Goal: Information Seeking & Learning: Find specific page/section

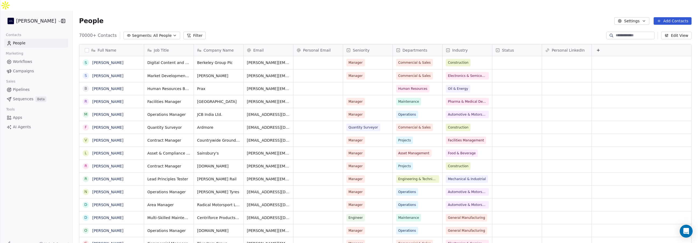
click at [43, 8] on html "[PERSON_NAME] Contacts People Marketing Workflows Campaigns Sales Pipelines Seq…" at bounding box center [349, 127] width 698 height 254
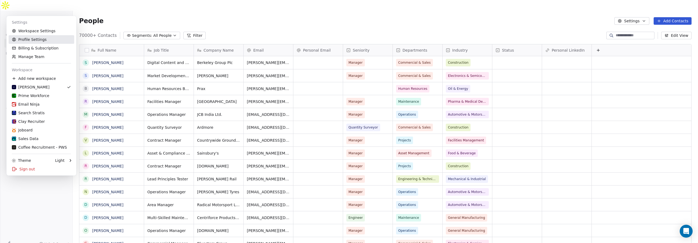
click at [39, 40] on link "Profile Settings" at bounding box center [42, 39] width 66 height 9
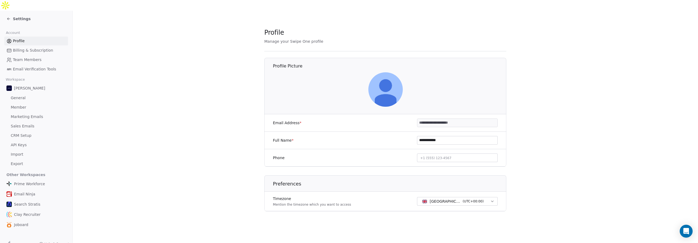
click at [28, 48] on span "Billing & Subscription" at bounding box center [33, 51] width 40 height 6
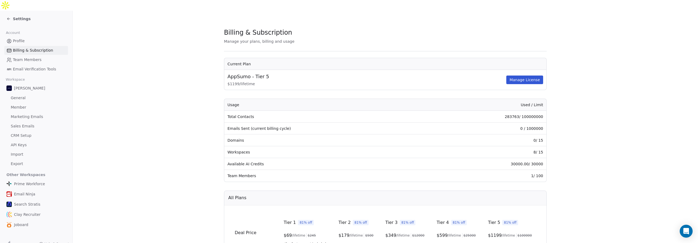
click at [24, 57] on span "Team Members" at bounding box center [27, 60] width 28 height 6
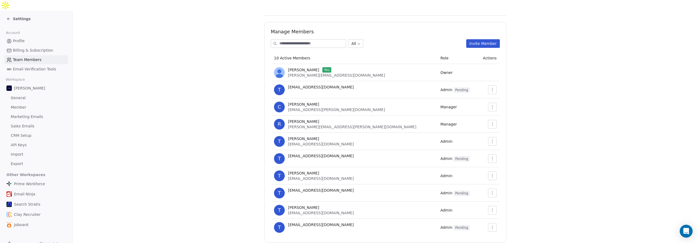
scroll to position [42, 0]
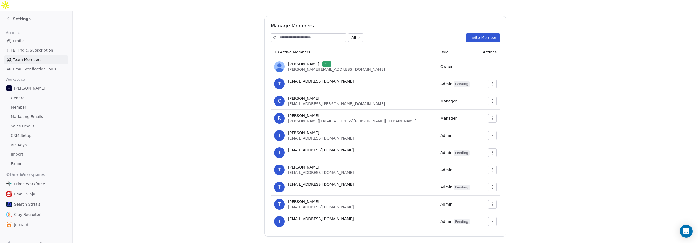
click at [30, 66] on span "Email Verification Tools" at bounding box center [34, 69] width 43 height 6
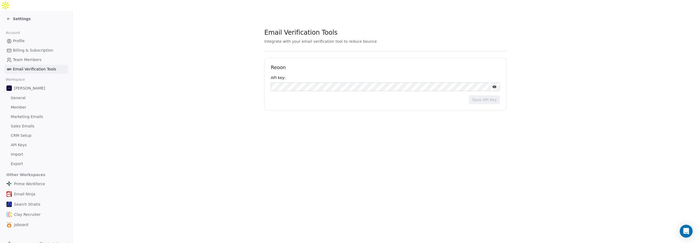
click at [17, 95] on span "General" at bounding box center [18, 98] width 15 height 6
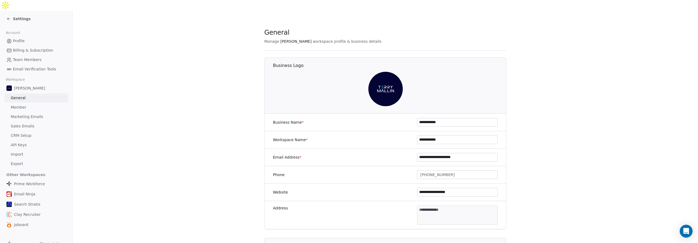
click at [21, 105] on span "Member" at bounding box center [19, 108] width 16 height 6
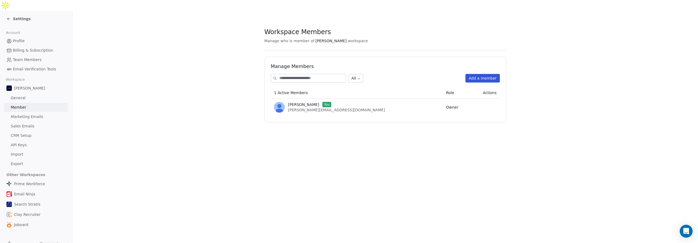
click at [28, 114] on span "Marketing Emails" at bounding box center [27, 117] width 32 height 6
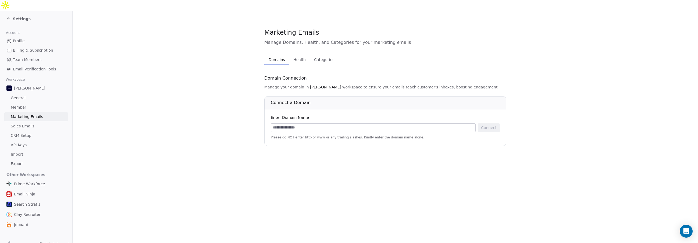
click at [8, 17] on icon at bounding box center [8, 19] width 4 height 4
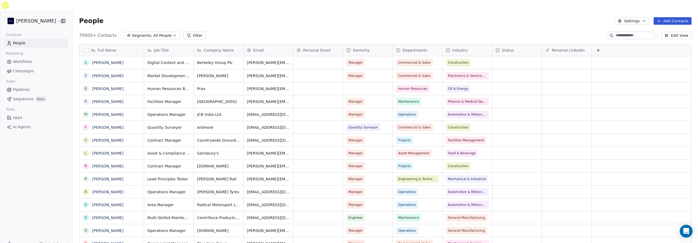
scroll to position [210, 621]
click at [34, 11] on html "[PERSON_NAME] Contacts People Marketing Workflows Campaigns Sales Pipelines Seq…" at bounding box center [349, 127] width 698 height 254
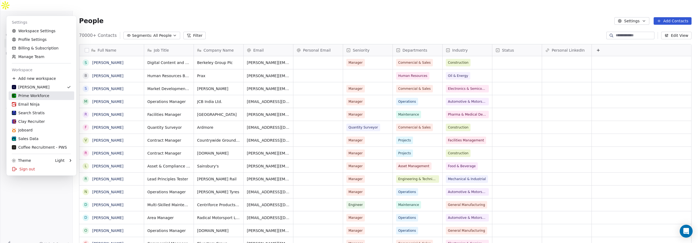
click at [42, 96] on div "Prime Workforce" at bounding box center [30, 95] width 37 height 5
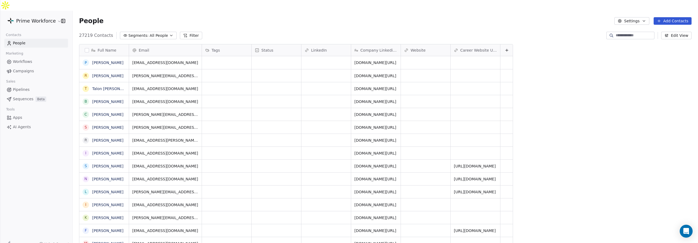
scroll to position [210, 621]
click at [30, 9] on html "Prime Workforce Contacts People Marketing Workflows Campaigns Sales Pipelines S…" at bounding box center [349, 127] width 698 height 254
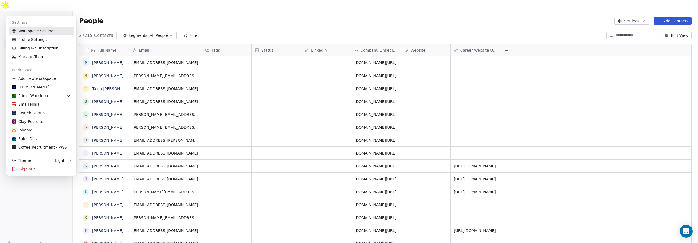
click at [41, 30] on link "Workspace Settings" at bounding box center [42, 31] width 66 height 9
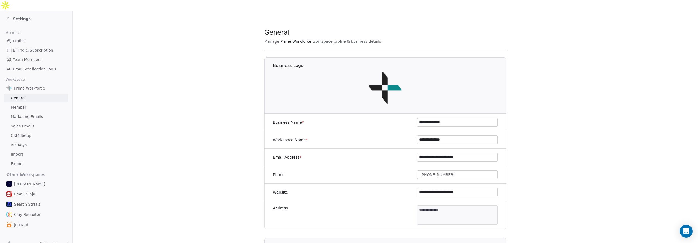
click at [31, 103] on link "Member" at bounding box center [36, 107] width 64 height 9
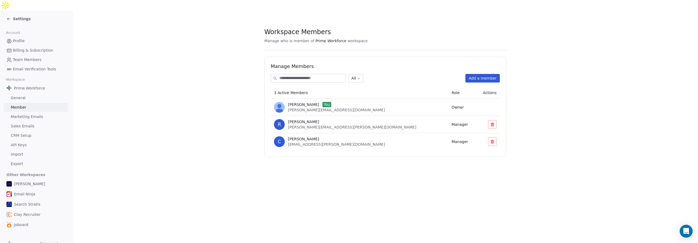
click at [31, 114] on span "Marketing Emails" at bounding box center [27, 117] width 32 height 6
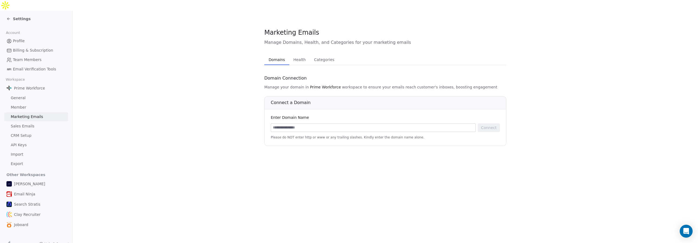
click at [32, 123] on span "Sales Emails" at bounding box center [23, 126] width 24 height 6
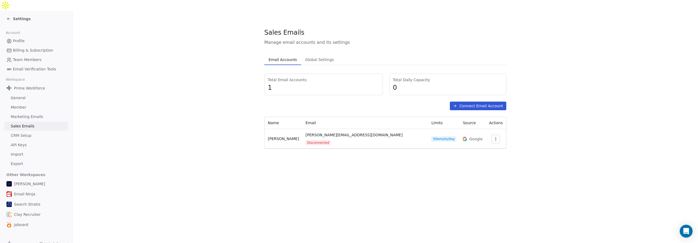
click at [30, 131] on link "CRM Setup" at bounding box center [36, 135] width 64 height 9
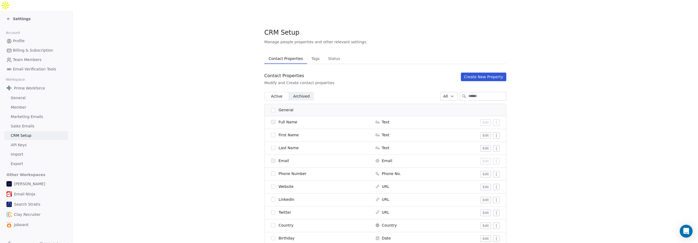
click at [28, 114] on span "Marketing Emails" at bounding box center [27, 117] width 32 height 6
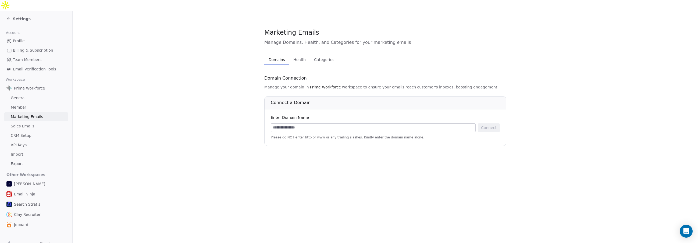
click at [28, 123] on span "Sales Emails" at bounding box center [23, 126] width 24 height 6
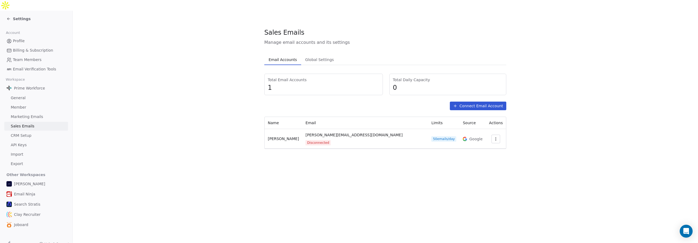
click at [28, 133] on span "CRM Setup" at bounding box center [21, 136] width 21 height 6
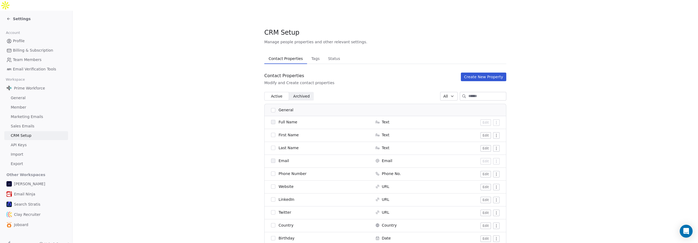
click at [28, 141] on link "API Keys" at bounding box center [36, 145] width 64 height 9
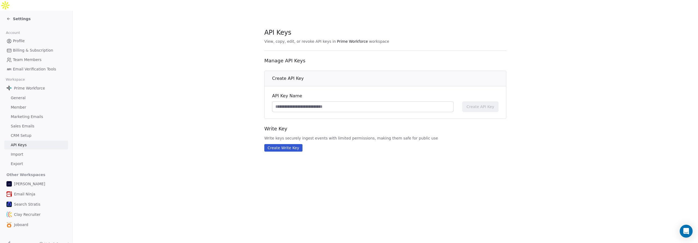
click at [25, 150] on link "Import" at bounding box center [36, 154] width 64 height 9
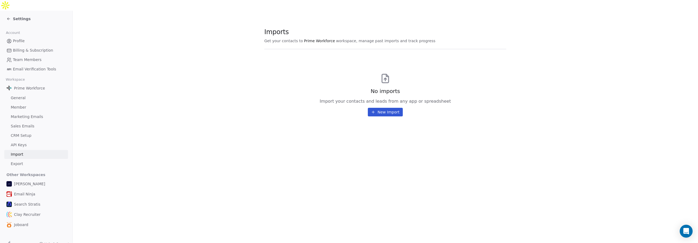
click at [25, 159] on link "Export" at bounding box center [36, 163] width 64 height 9
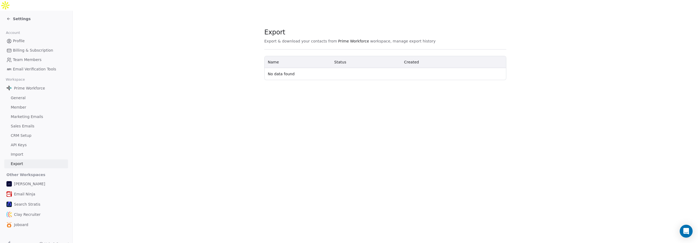
click at [8, 17] on icon at bounding box center [8, 19] width 4 height 4
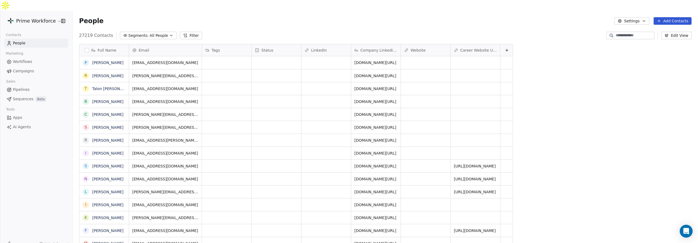
scroll to position [210, 621]
click at [687, 231] on icon "Open Intercom Messenger" at bounding box center [686, 231] width 6 height 7
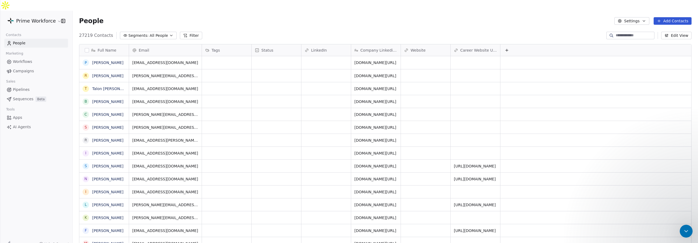
scroll to position [0, 0]
type input "*"
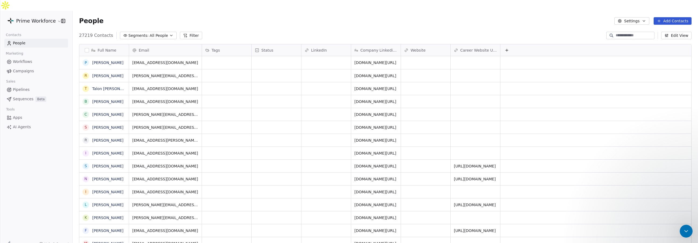
drag, startPoint x: 27, startPoint y: 275, endPoint x: -13, endPoint y: 271, distance: 41.0
click html "Help ****** Search for help Mailbox Management & Gmail Integration Changes in S…"
type input "****"
